Goal: Check status: Check status

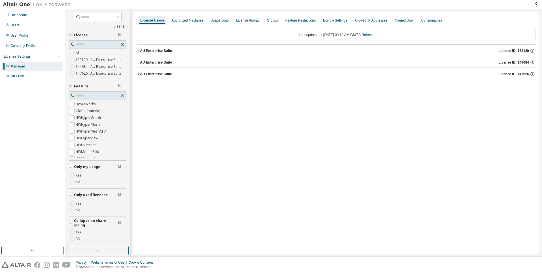
click at [143, 62] on div "AU Enterprise Suite" at bounding box center [156, 62] width 32 height 5
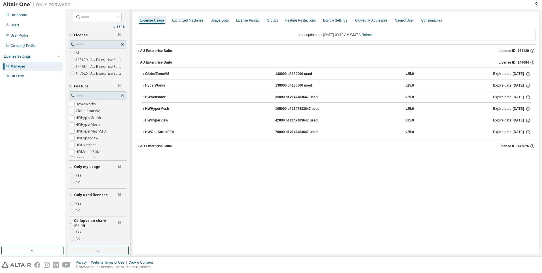
click at [161, 130] on div "HWOptiStructFEA" at bounding box center [170, 132] width 51 height 5
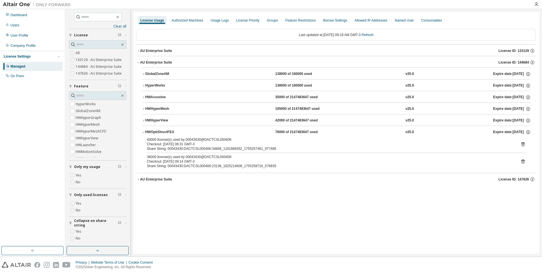
click at [81, 203] on label "Yes" at bounding box center [79, 203] width 7 height 7
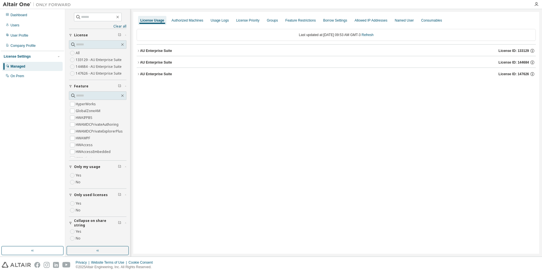
click at [154, 64] on div "AU Enterprise Suite" at bounding box center [156, 62] width 32 height 5
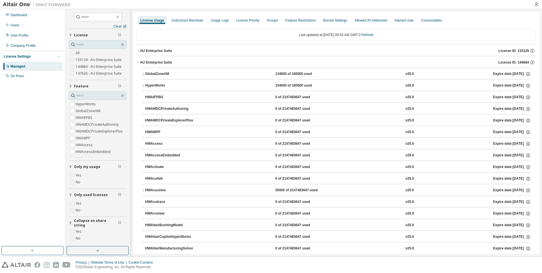
click at [120, 193] on div "Only used licenses" at bounding box center [99, 195] width 51 height 5
click at [118, 193] on icon "button" at bounding box center [119, 194] width 3 height 3
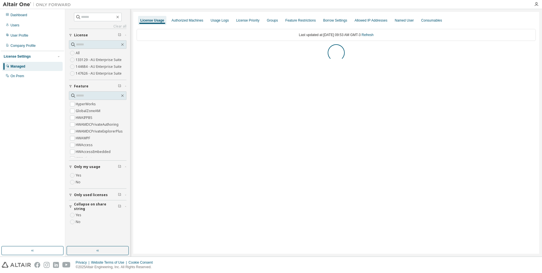
click at [120, 195] on icon "button" at bounding box center [119, 194] width 3 height 3
click at [71, 195] on icon "button" at bounding box center [70, 194] width 3 height 3
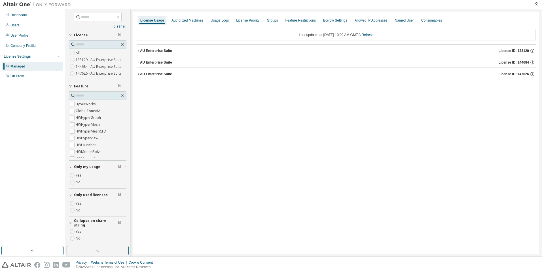
click at [147, 64] on div "AU Enterprise Suite" at bounding box center [156, 62] width 32 height 5
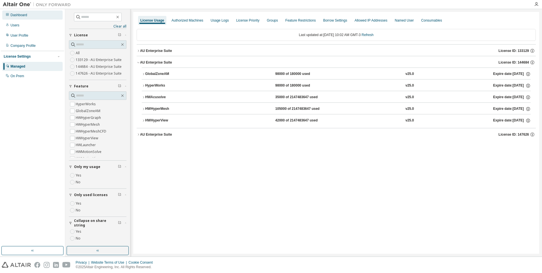
click at [19, 14] on div "Dashboard" at bounding box center [18, 15] width 17 height 5
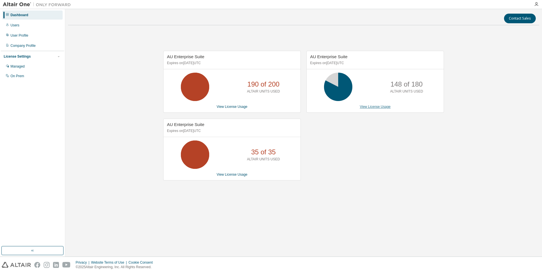
click at [365, 108] on link "View License Usage" at bounding box center [375, 107] width 31 height 4
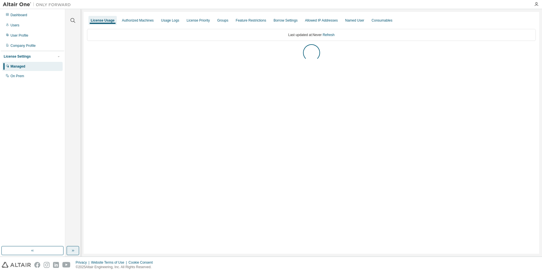
click at [75, 249] on icon "button" at bounding box center [73, 250] width 5 height 5
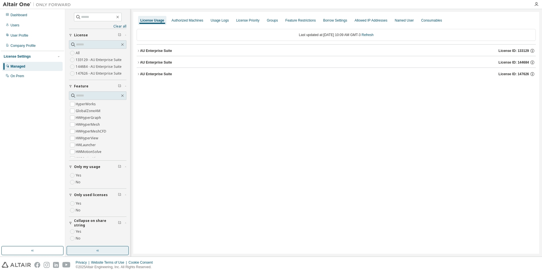
click at [167, 63] on div "AU Enterprise Suite" at bounding box center [156, 62] width 32 height 5
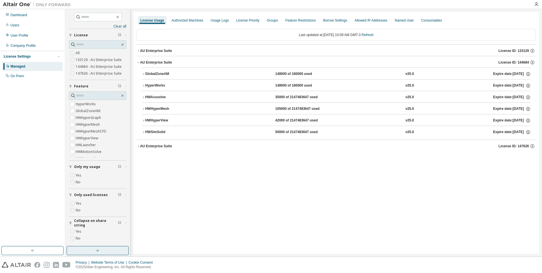
click at [164, 130] on div "HWSimSolid" at bounding box center [170, 132] width 51 height 5
